Goal: Find specific page/section: Find specific page/section

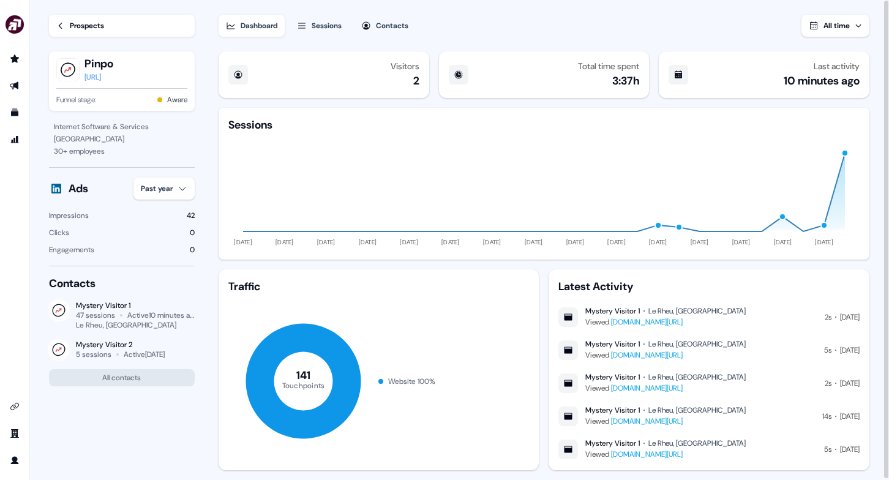
click at [81, 24] on div "Prospects" at bounding box center [87, 26] width 34 height 12
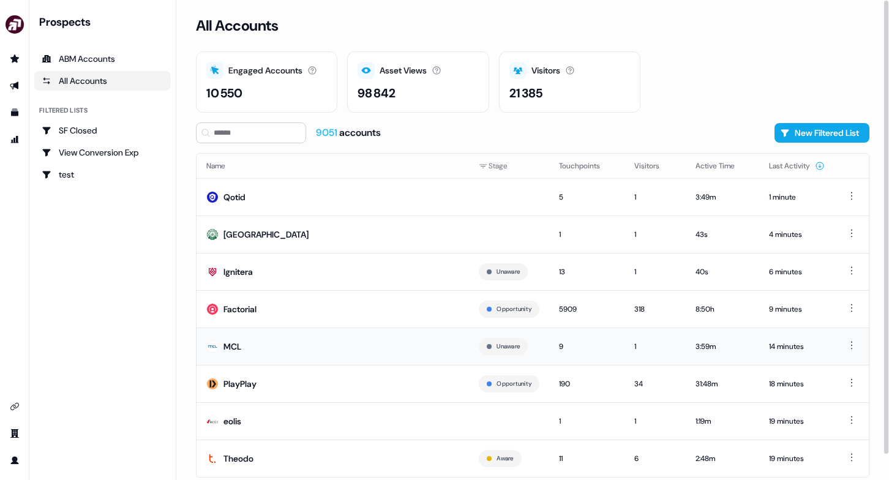
scroll to position [26, 0]
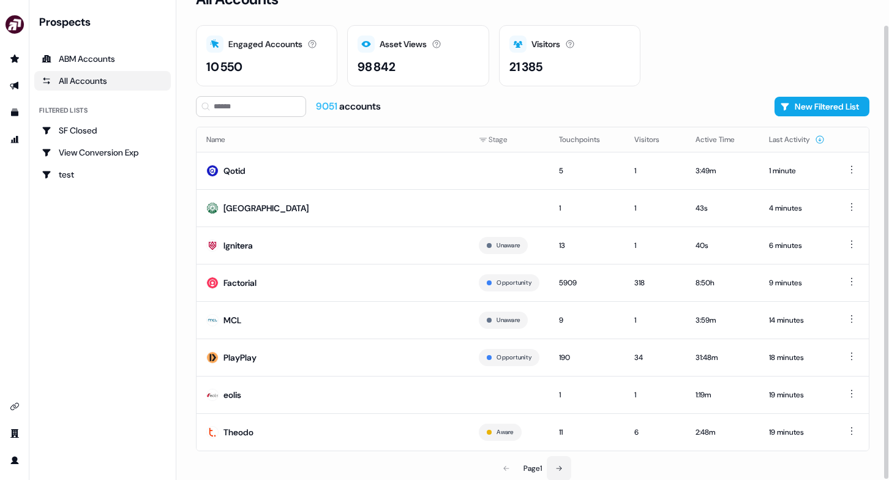
click at [560, 467] on icon at bounding box center [558, 468] width 7 height 7
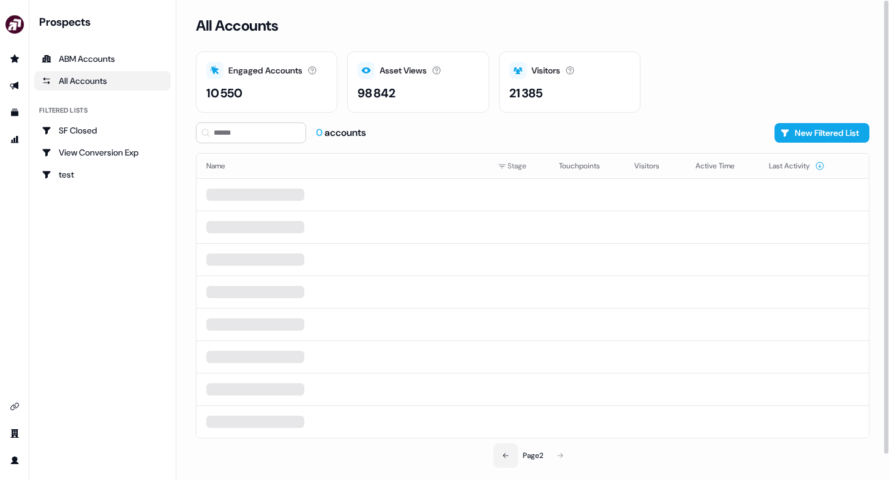
click at [504, 457] on icon at bounding box center [505, 455] width 7 height 7
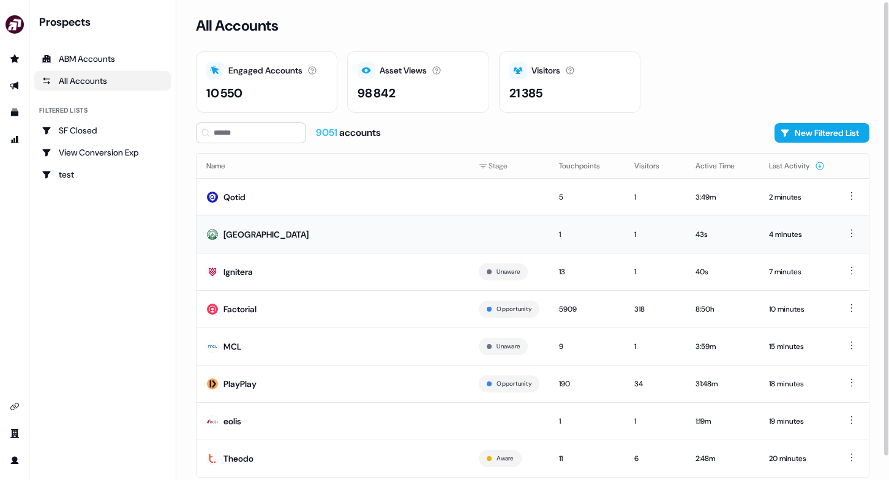
scroll to position [26, 0]
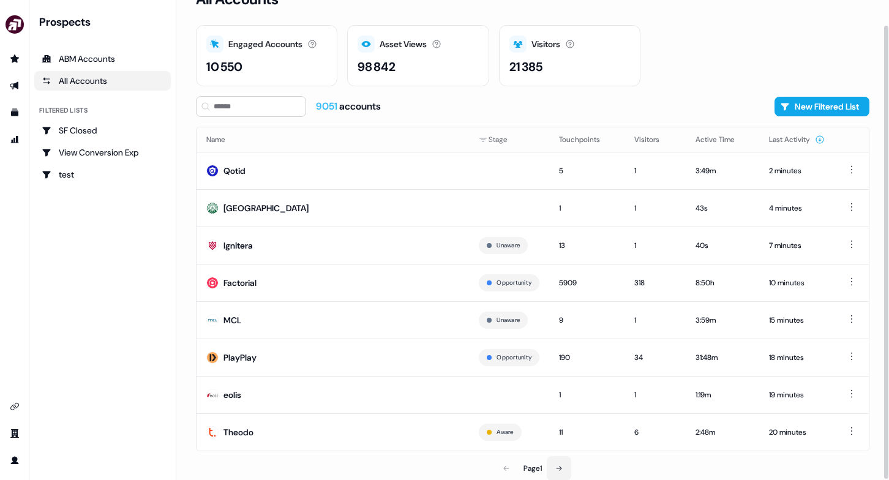
click at [561, 470] on icon at bounding box center [558, 468] width 7 height 7
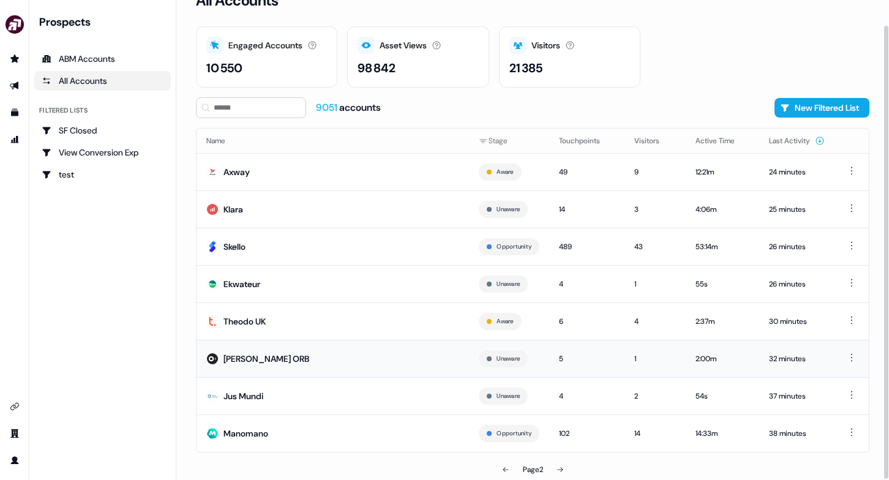
scroll to position [26, 0]
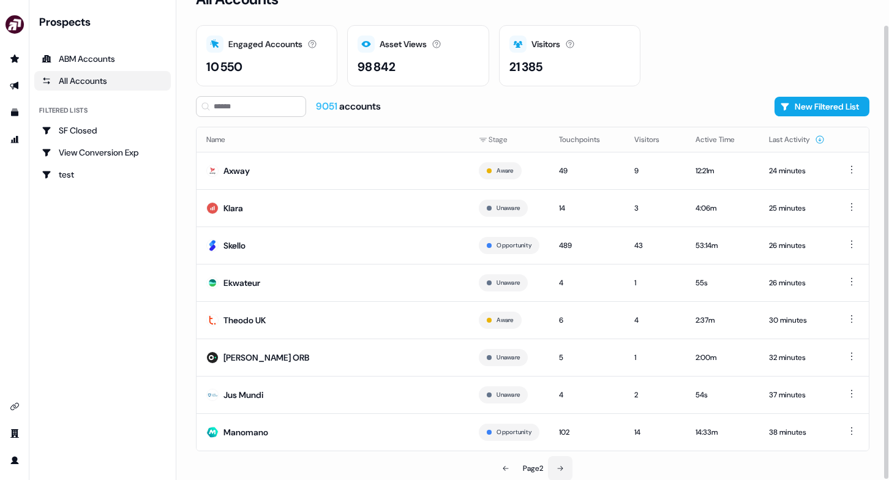
click at [561, 468] on icon at bounding box center [560, 468] width 7 height 7
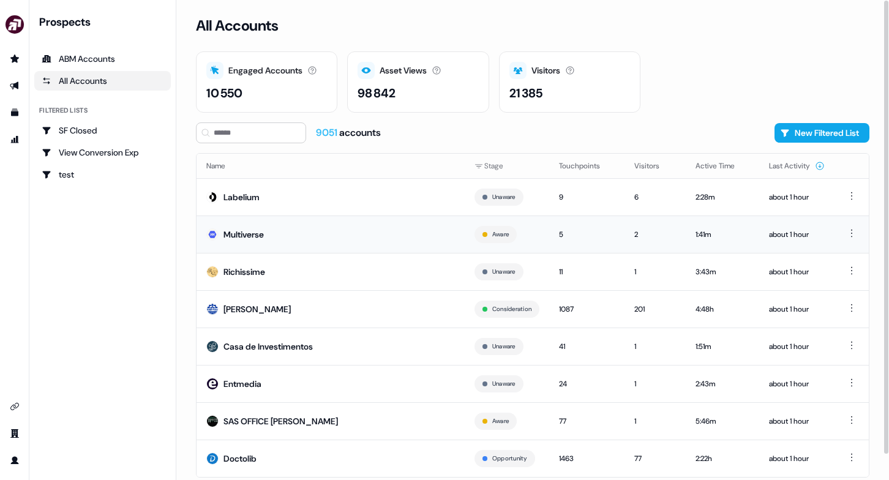
click at [331, 235] on td "Multiverse" at bounding box center [331, 234] width 268 height 37
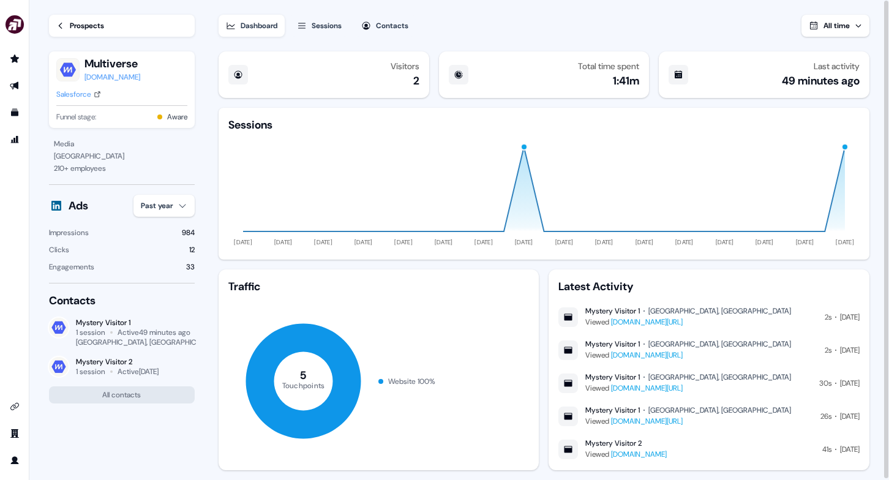
click at [94, 29] on div "Prospects" at bounding box center [87, 26] width 34 height 12
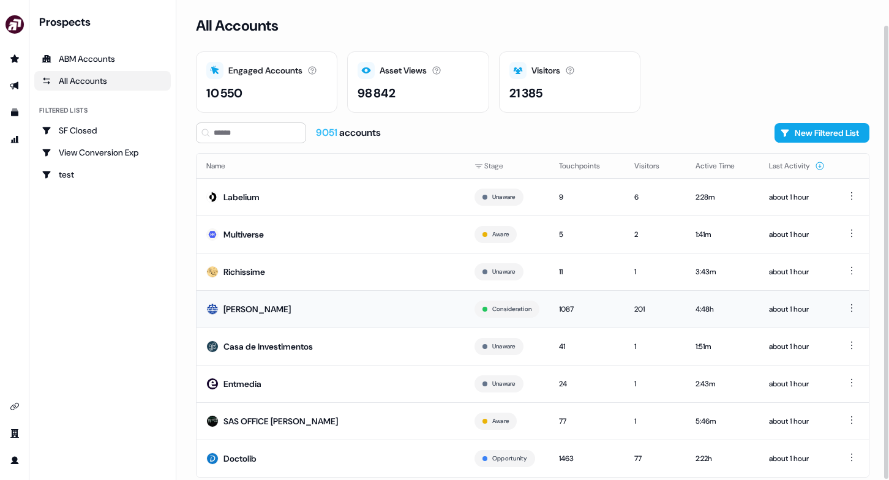
scroll to position [26, 0]
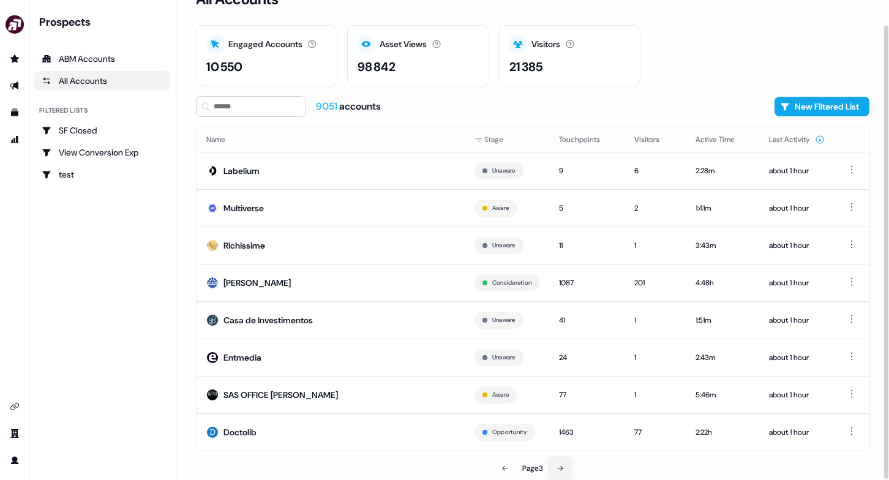
click at [561, 468] on icon at bounding box center [560, 468] width 7 height 7
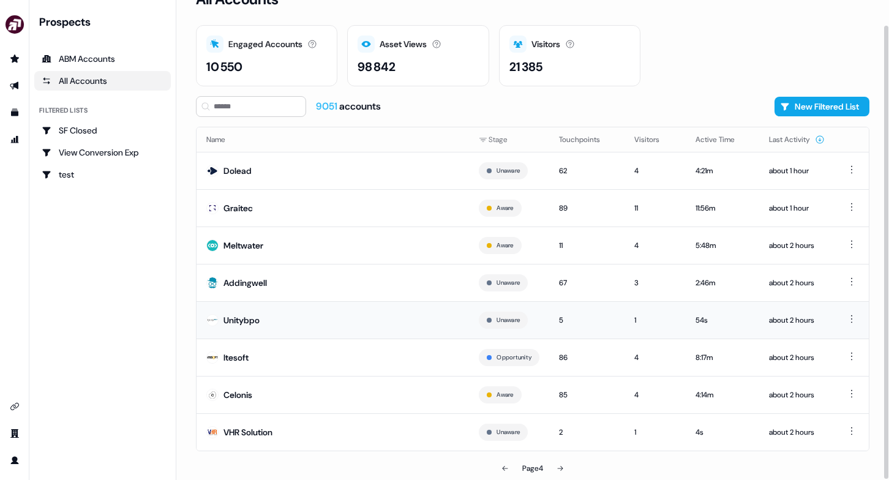
scroll to position [26, 0]
